Goal: Use online tool/utility: Utilize a website feature to perform a specific function

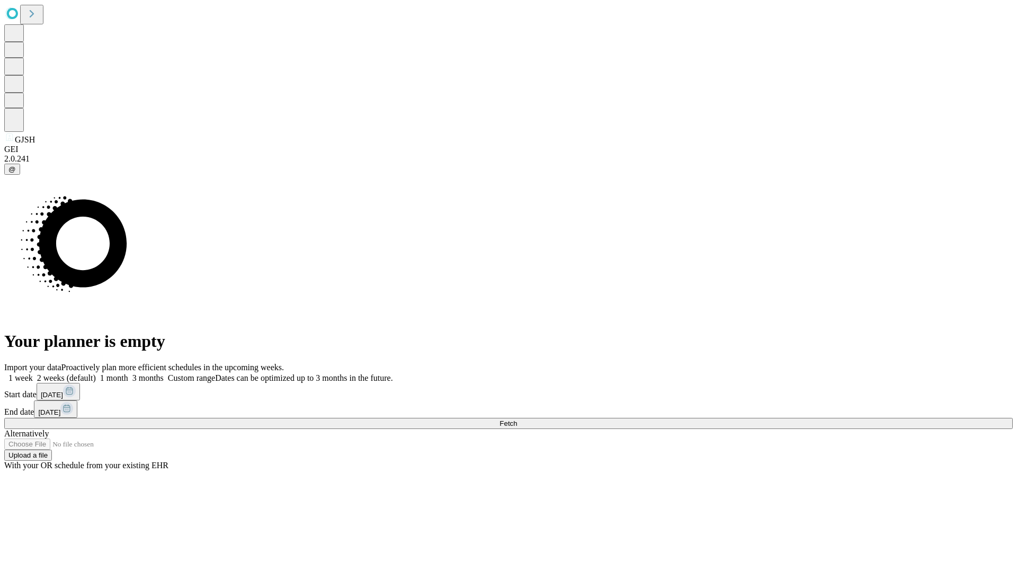
click at [517, 420] on span "Fetch" at bounding box center [508, 424] width 17 height 8
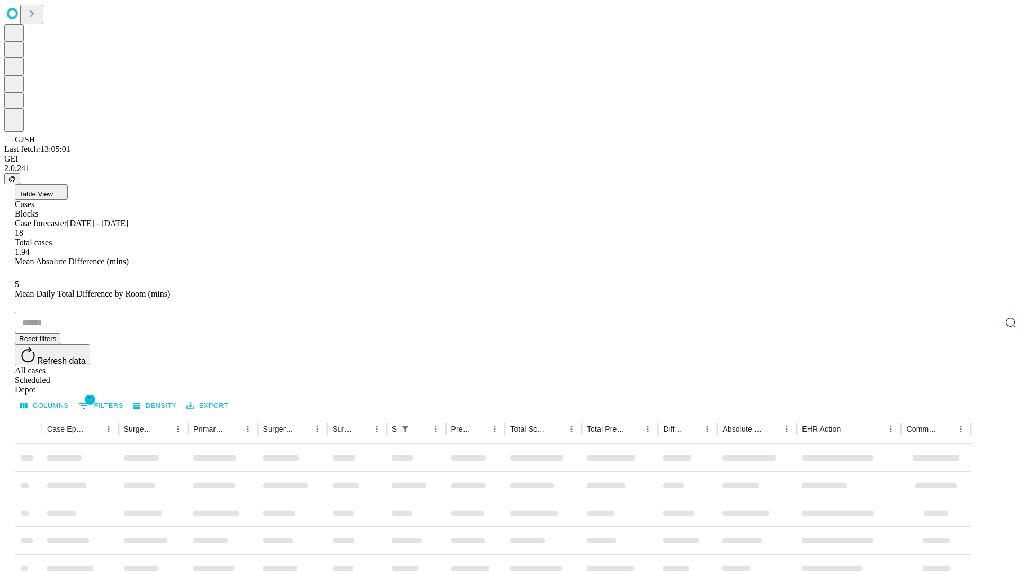
click at [53, 190] on span "Table View" at bounding box center [36, 194] width 34 height 8
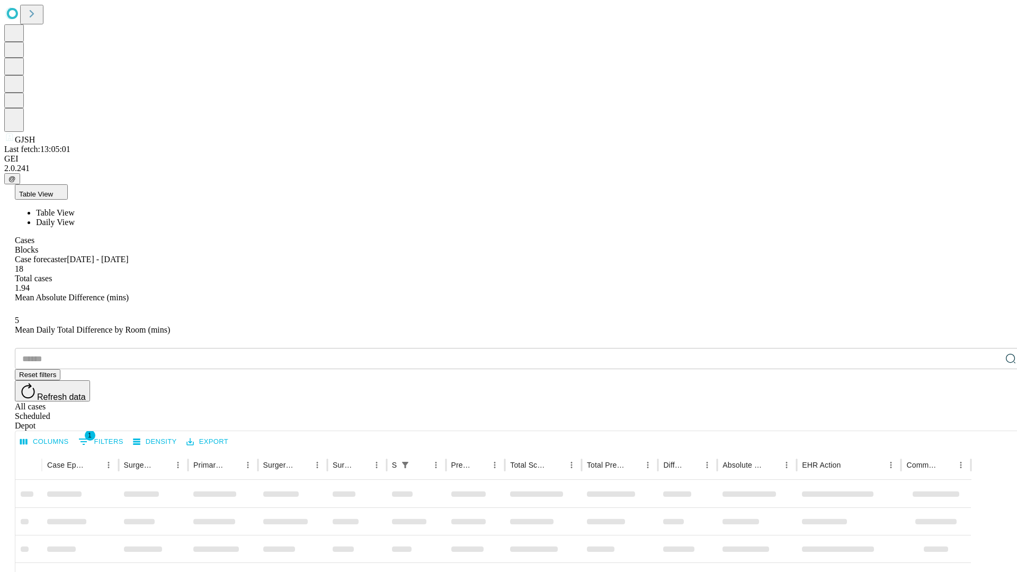
click at [75, 218] on span "Daily View" at bounding box center [55, 222] width 39 height 9
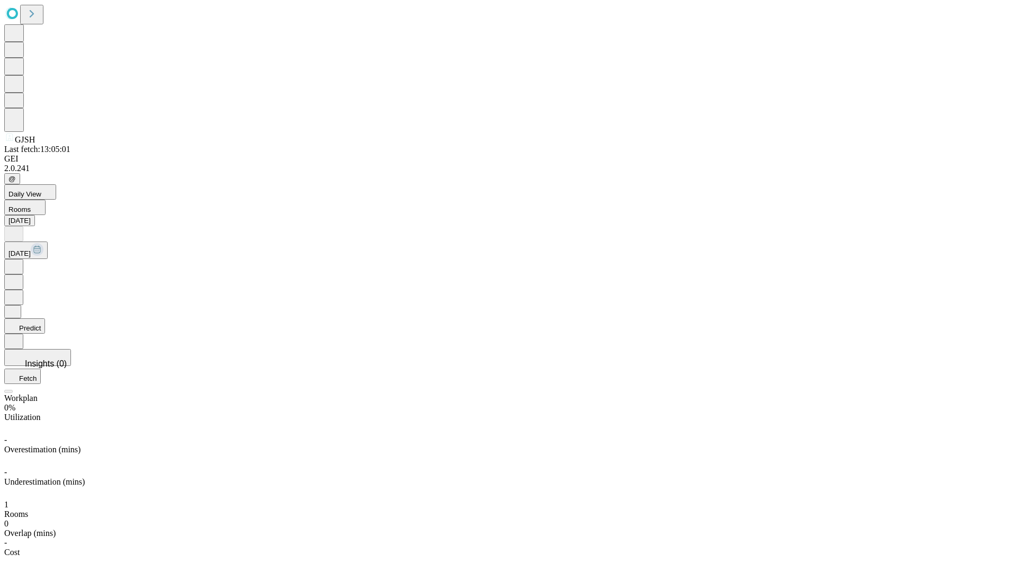
click at [45, 318] on button "Predict" at bounding box center [24, 325] width 41 height 15
